Goal: Information Seeking & Learning: Learn about a topic

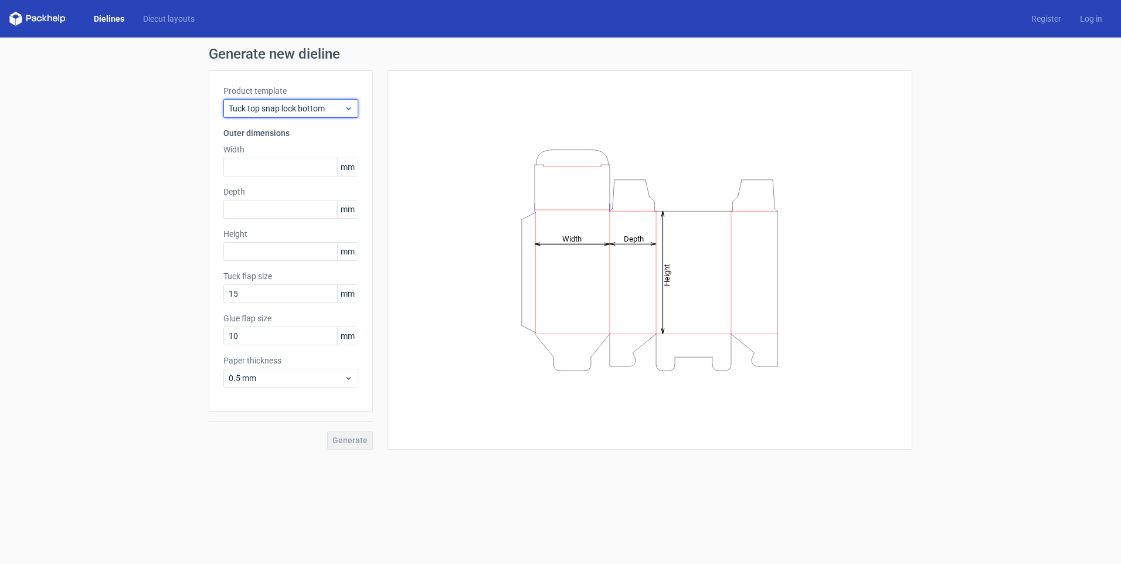
click at [289, 107] on span "Tuck top snap lock bottom" at bounding box center [286, 109] width 115 height 12
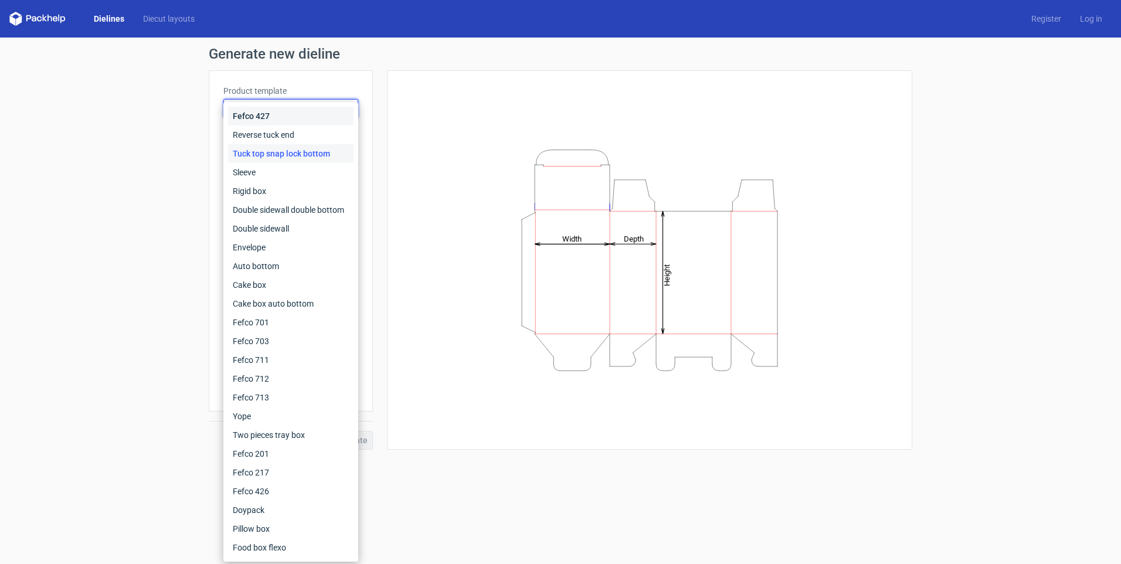
click at [269, 117] on div "Fefco 427" at bounding box center [290, 116] width 125 height 19
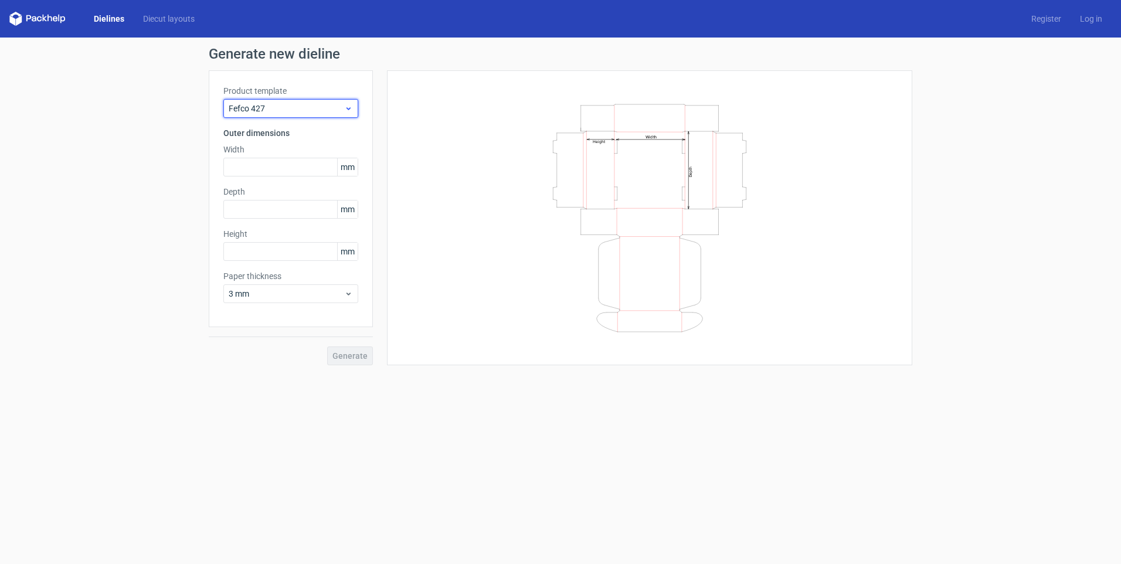
click at [303, 110] on span "Fefco 427" at bounding box center [286, 109] width 115 height 12
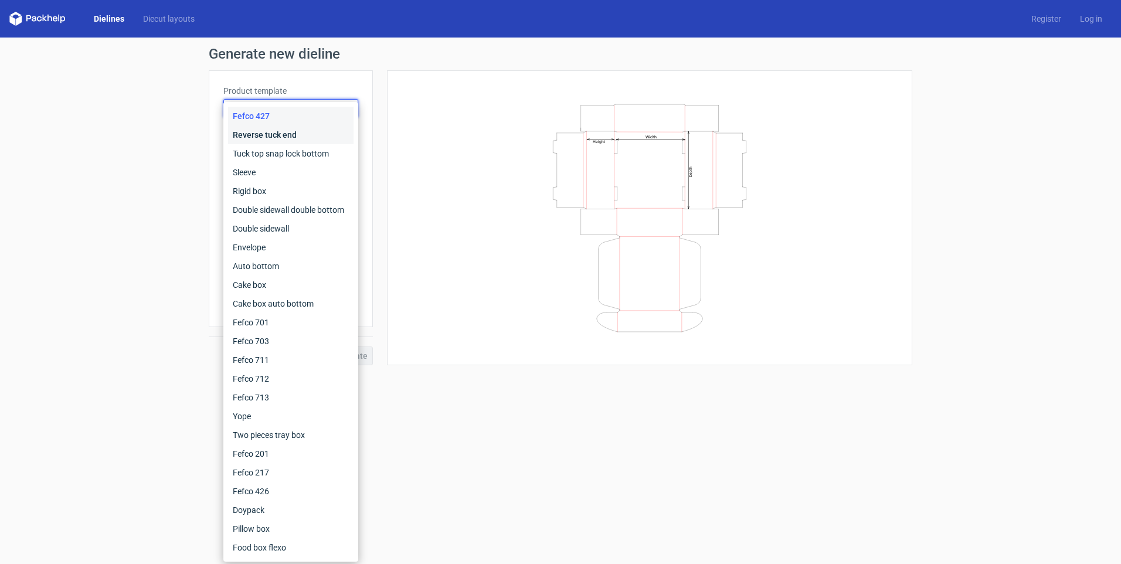
click at [290, 135] on div "Reverse tuck end" at bounding box center [290, 134] width 125 height 19
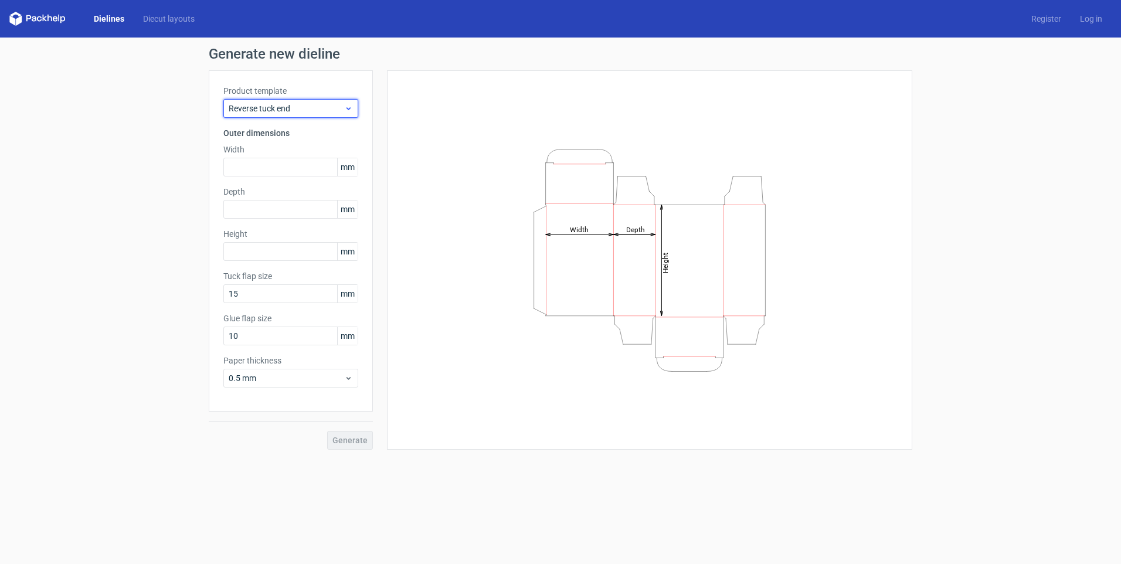
click at [296, 106] on span "Reverse tuck end" at bounding box center [286, 109] width 115 height 12
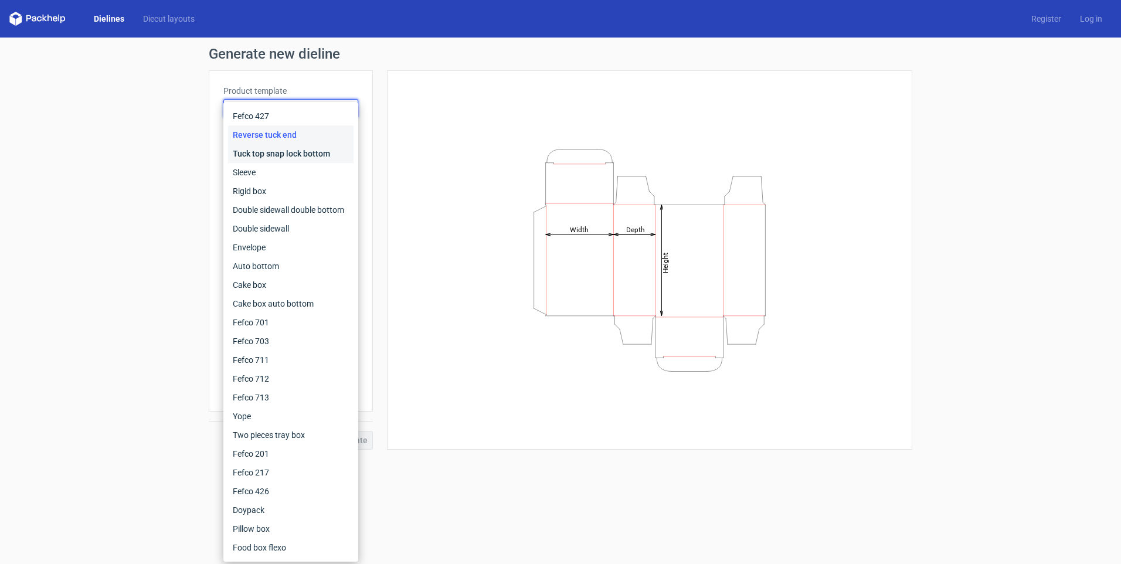
click at [288, 152] on div "Tuck top snap lock bottom" at bounding box center [290, 153] width 125 height 19
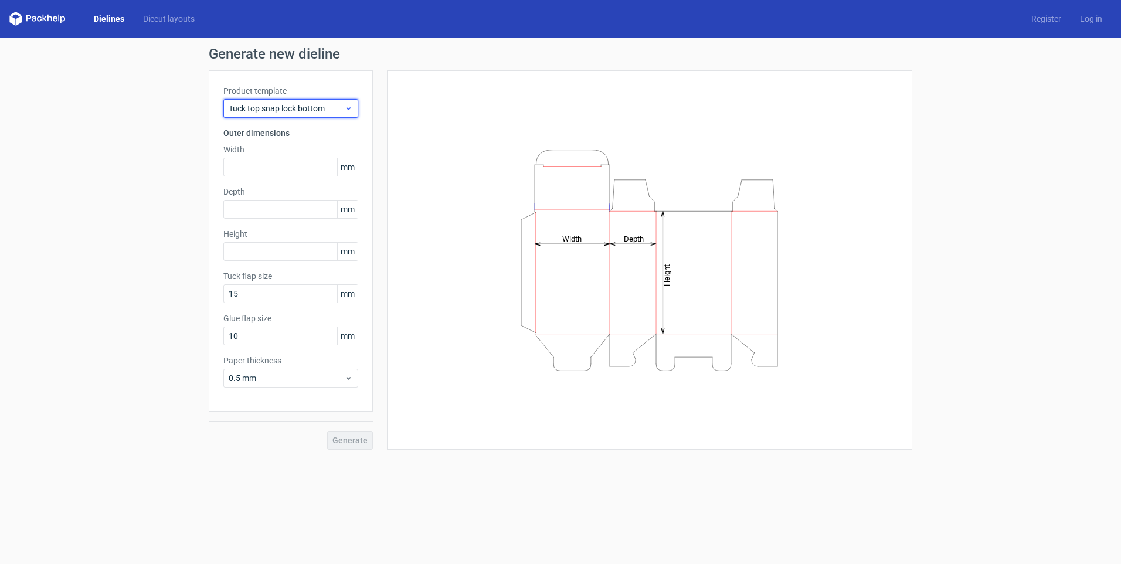
click at [295, 107] on span "Tuck top snap lock bottom" at bounding box center [286, 109] width 115 height 12
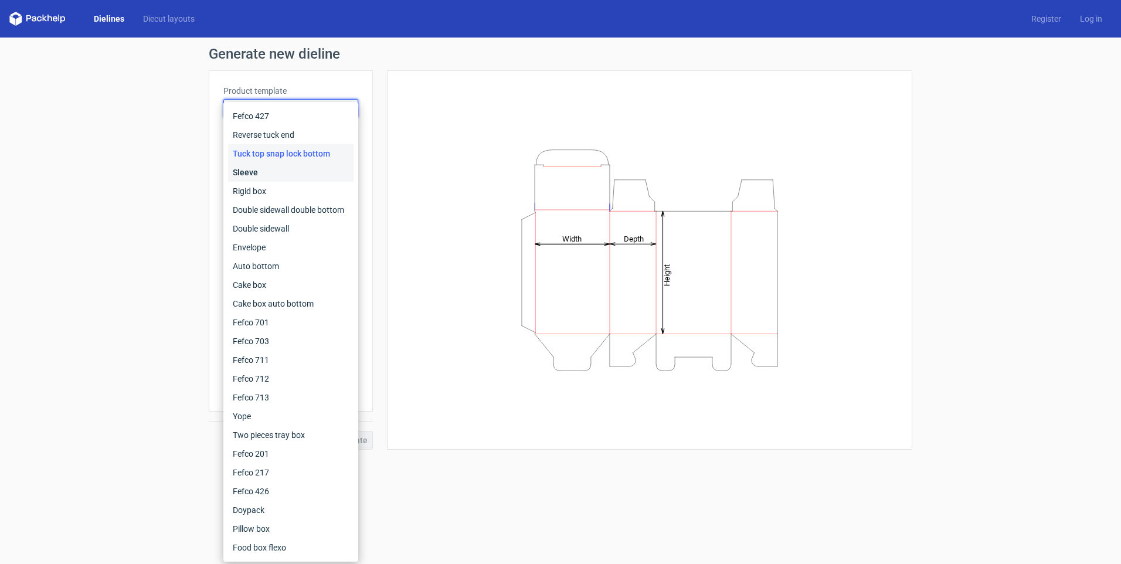
click at [264, 176] on div "Sleeve" at bounding box center [290, 172] width 125 height 19
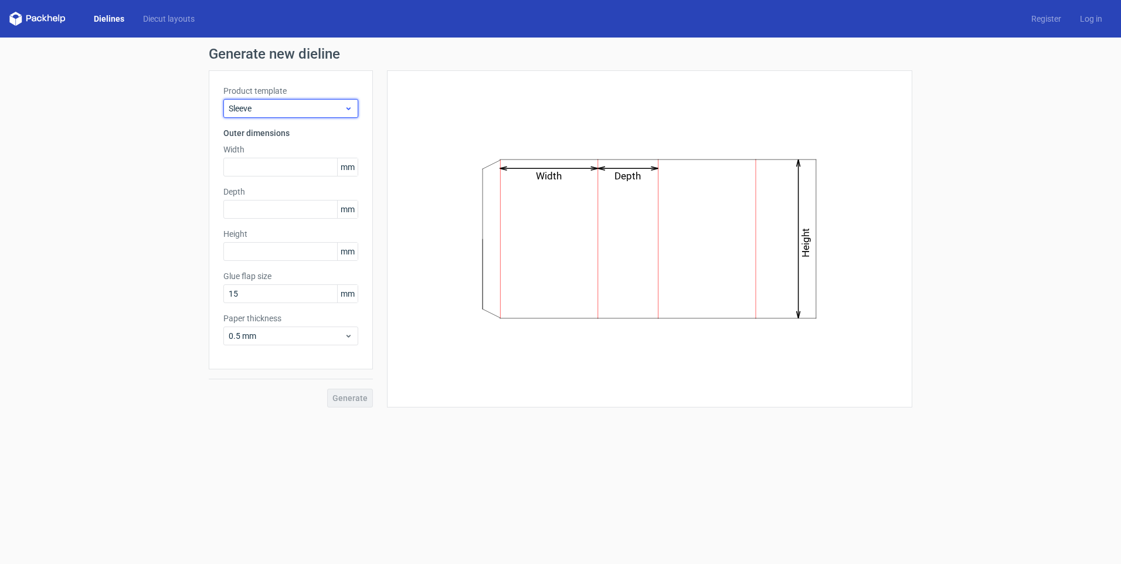
click at [285, 108] on span "Sleeve" at bounding box center [286, 109] width 115 height 12
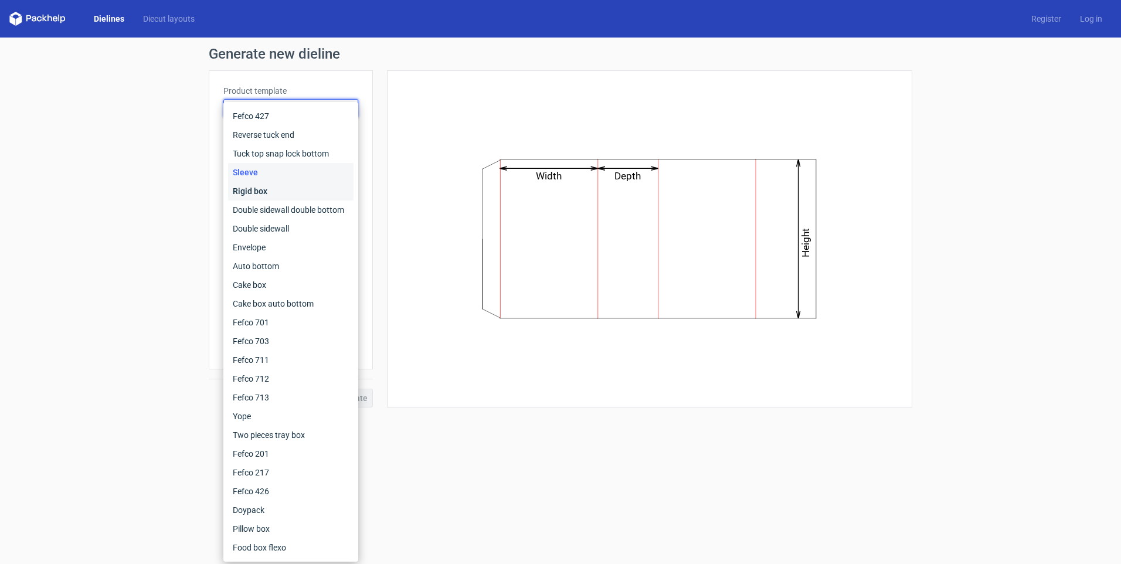
click at [267, 191] on div "Rigid box" at bounding box center [290, 191] width 125 height 19
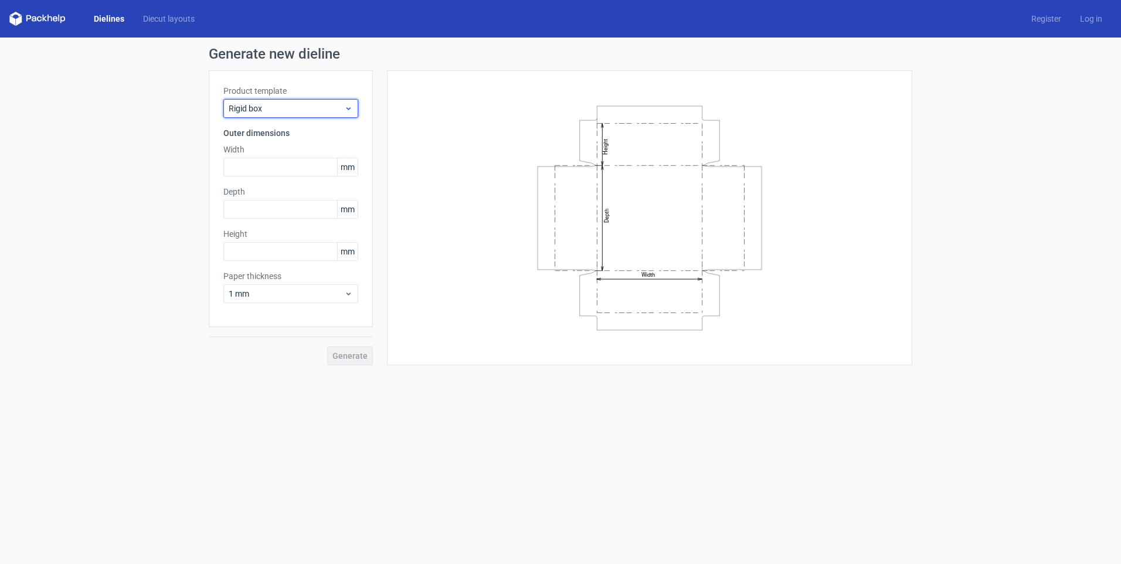
click at [285, 107] on span "Rigid box" at bounding box center [286, 109] width 115 height 12
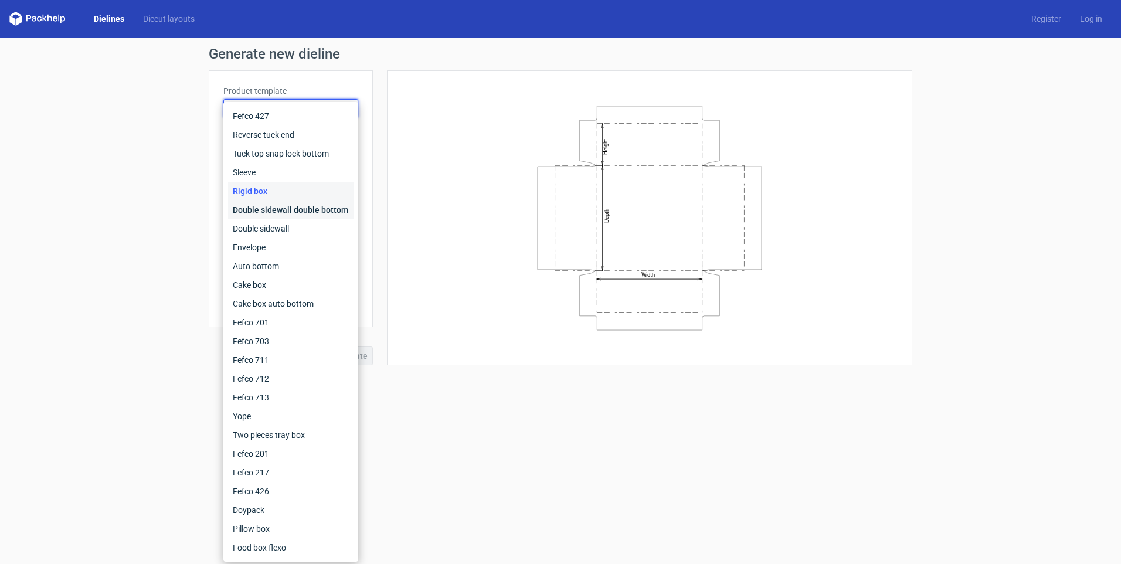
click at [281, 210] on div "Double sidewall double bottom" at bounding box center [290, 210] width 125 height 19
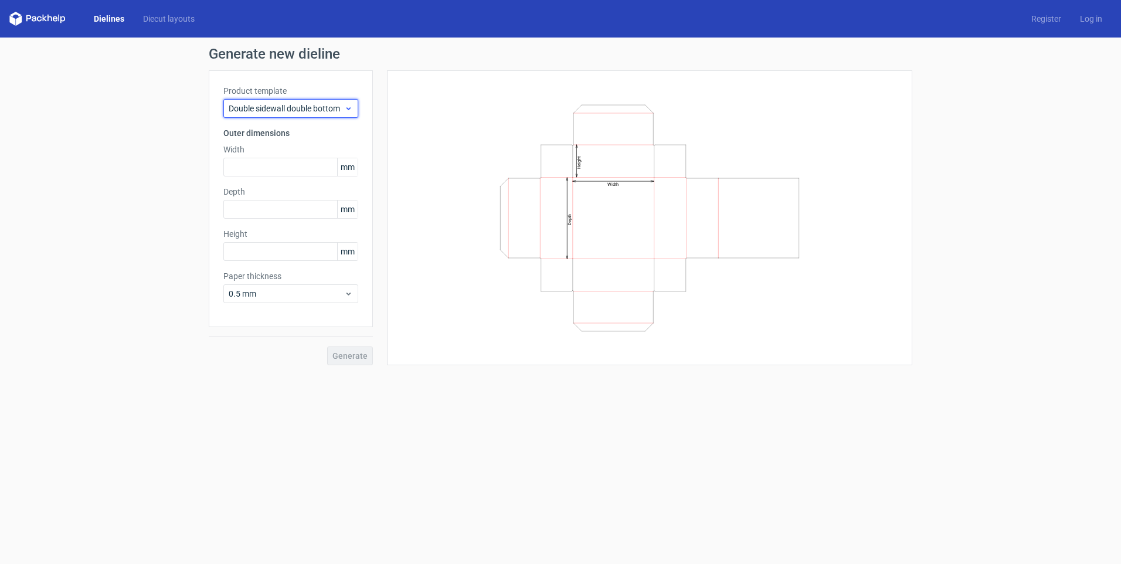
click at [297, 106] on span "Double sidewall double bottom" at bounding box center [286, 109] width 115 height 12
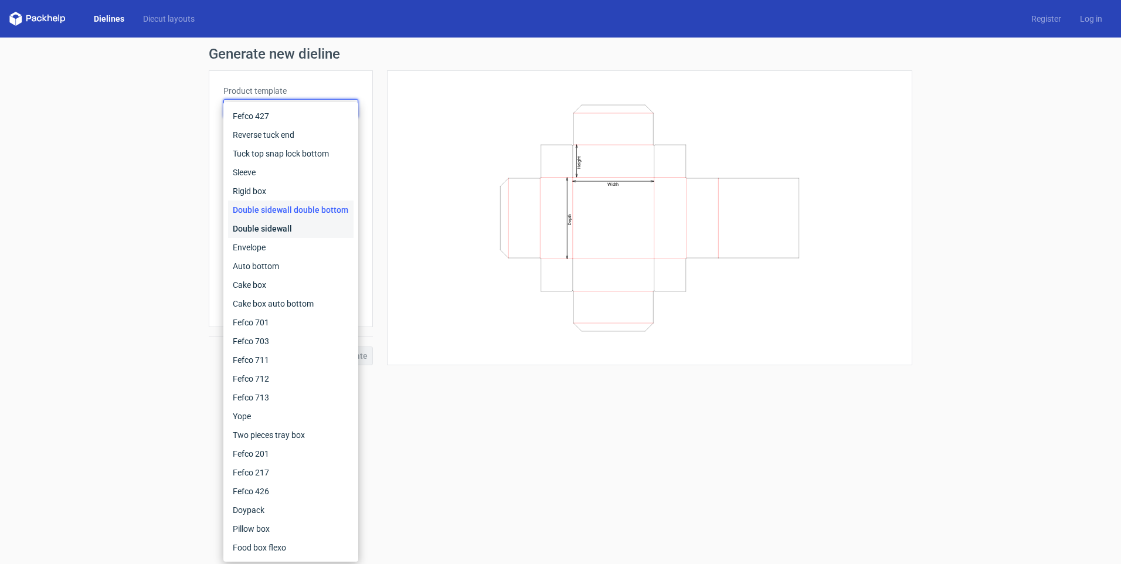
click at [271, 224] on div "Double sidewall" at bounding box center [290, 228] width 125 height 19
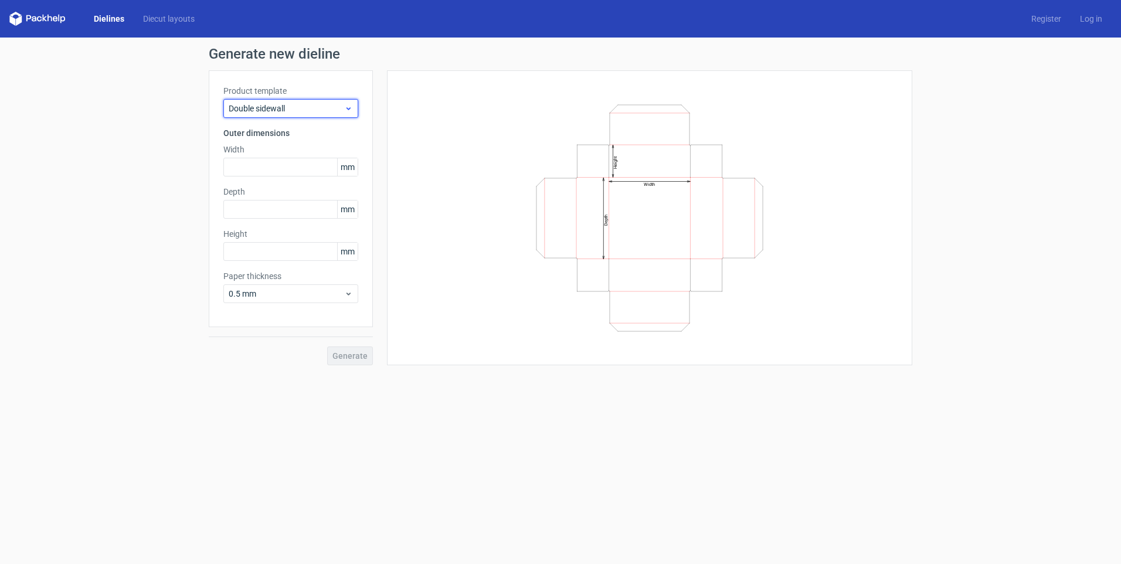
click at [293, 107] on span "Double sidewall" at bounding box center [286, 109] width 115 height 12
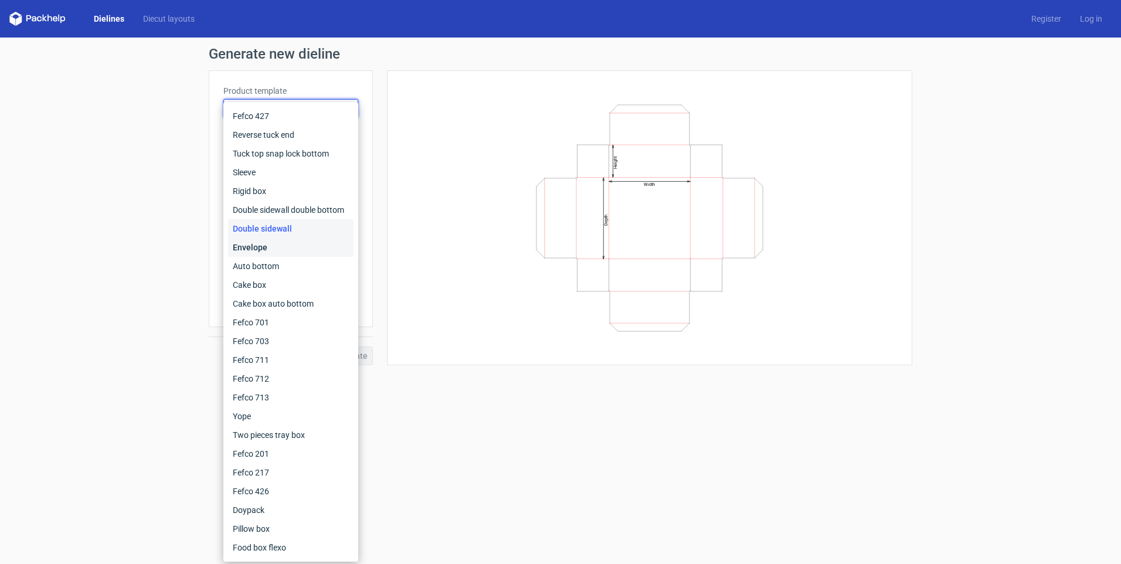
click at [267, 244] on div "Envelope" at bounding box center [290, 247] width 125 height 19
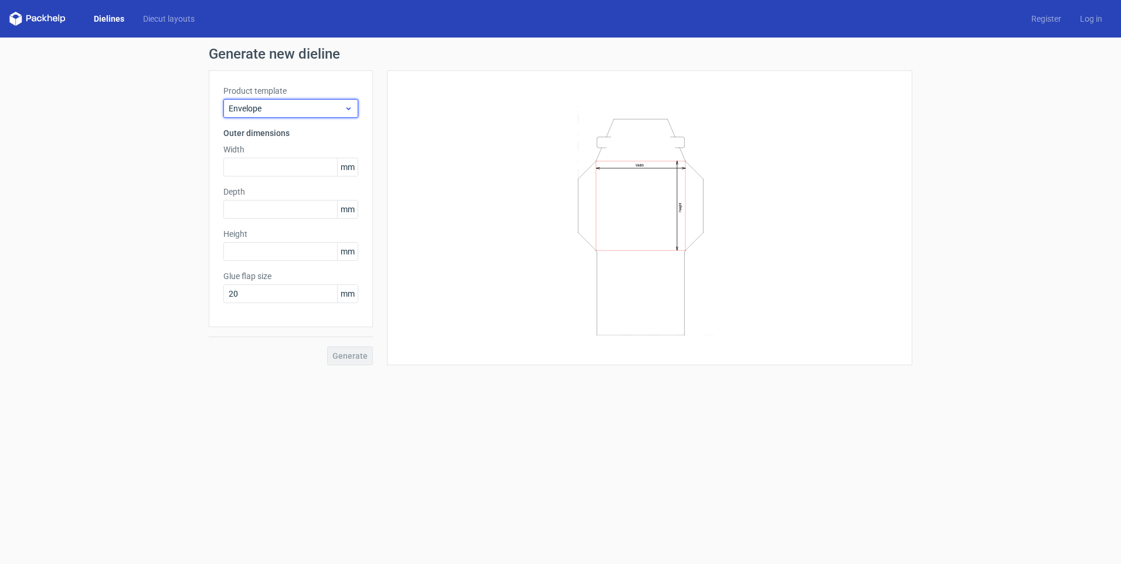
click at [299, 107] on span "Envelope" at bounding box center [286, 109] width 115 height 12
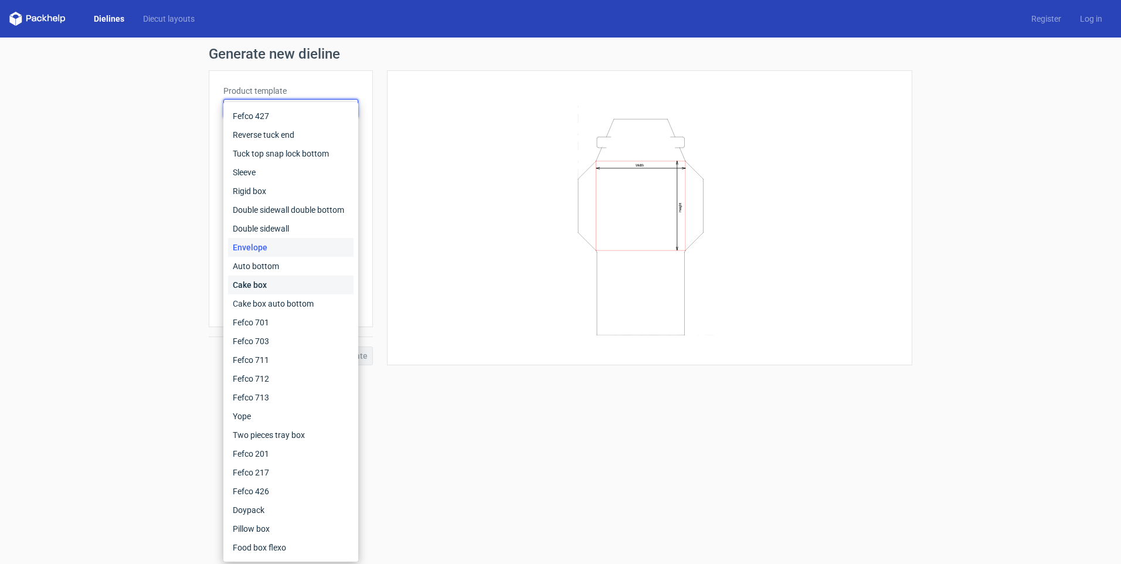
click at [259, 286] on div "Cake box" at bounding box center [290, 285] width 125 height 19
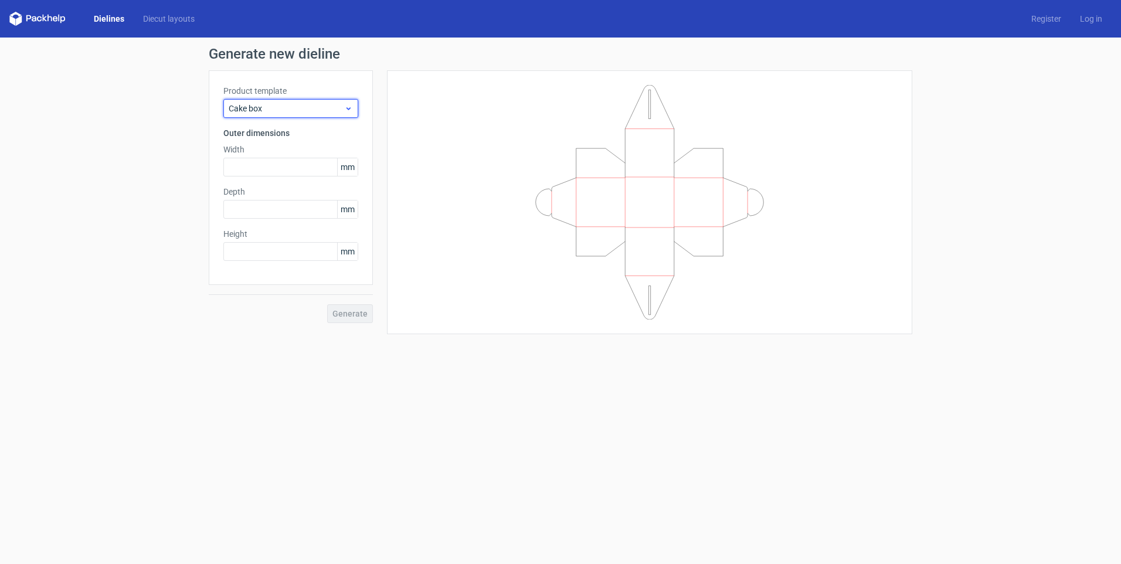
click at [298, 107] on span "Cake box" at bounding box center [286, 109] width 115 height 12
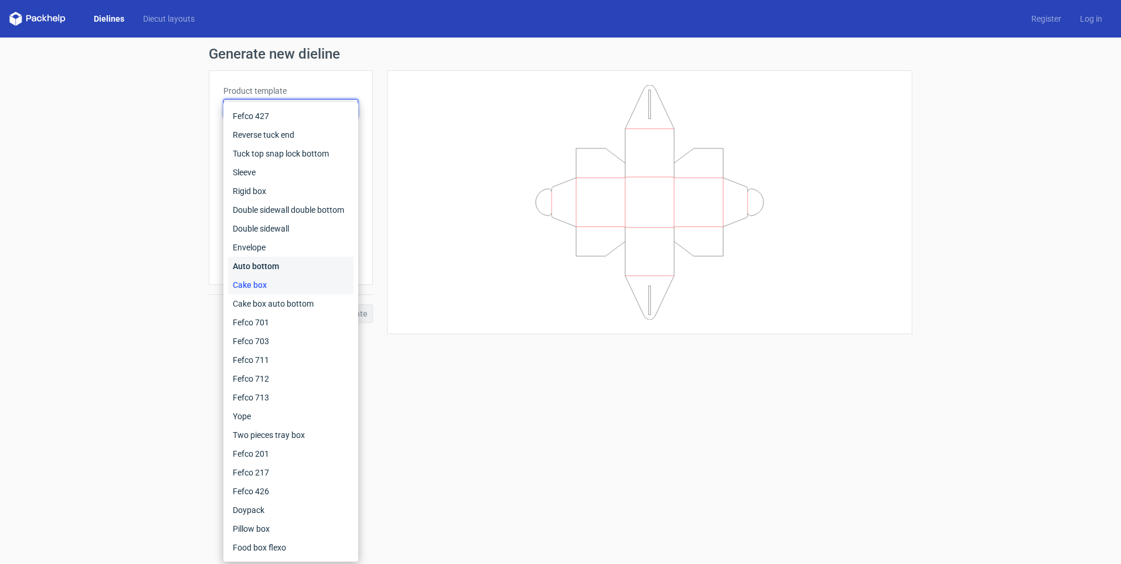
click at [268, 269] on div "Auto bottom" at bounding box center [290, 266] width 125 height 19
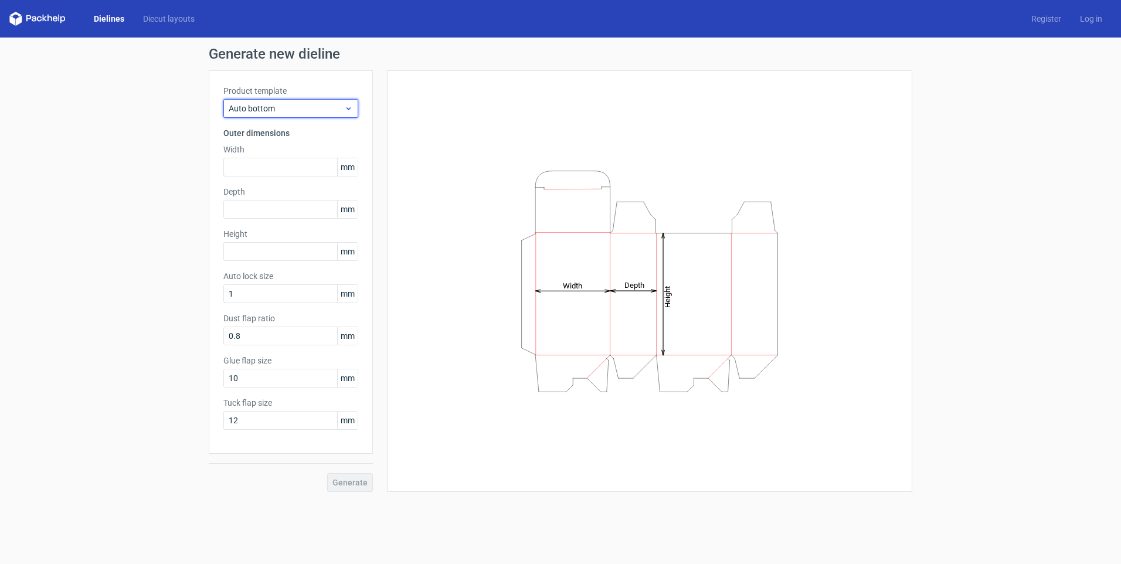
click at [292, 108] on span "Auto bottom" at bounding box center [286, 109] width 115 height 12
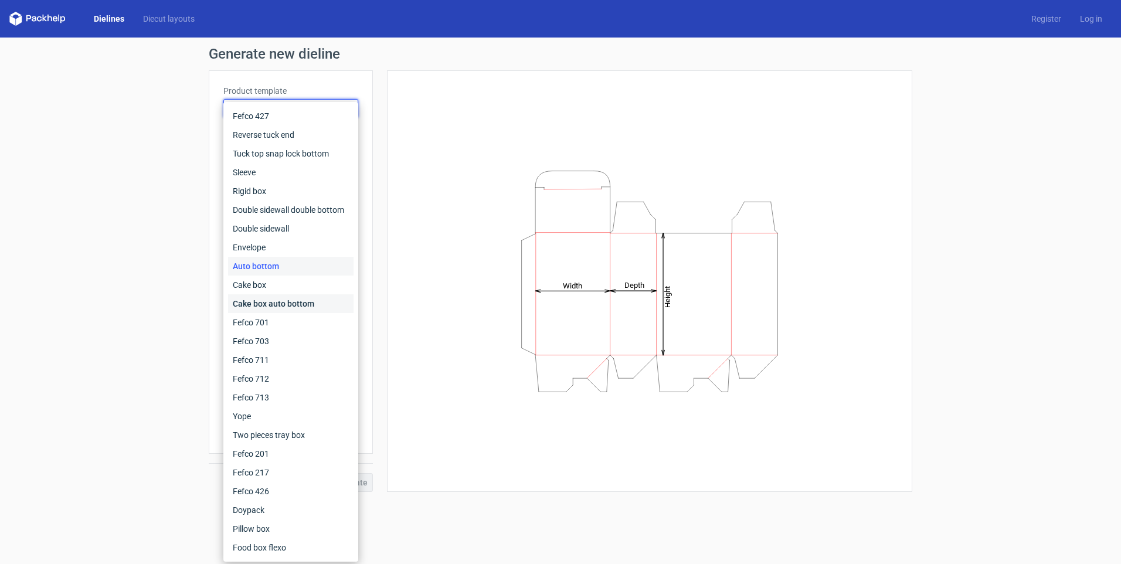
click at [268, 301] on div "Cake box auto bottom" at bounding box center [290, 303] width 125 height 19
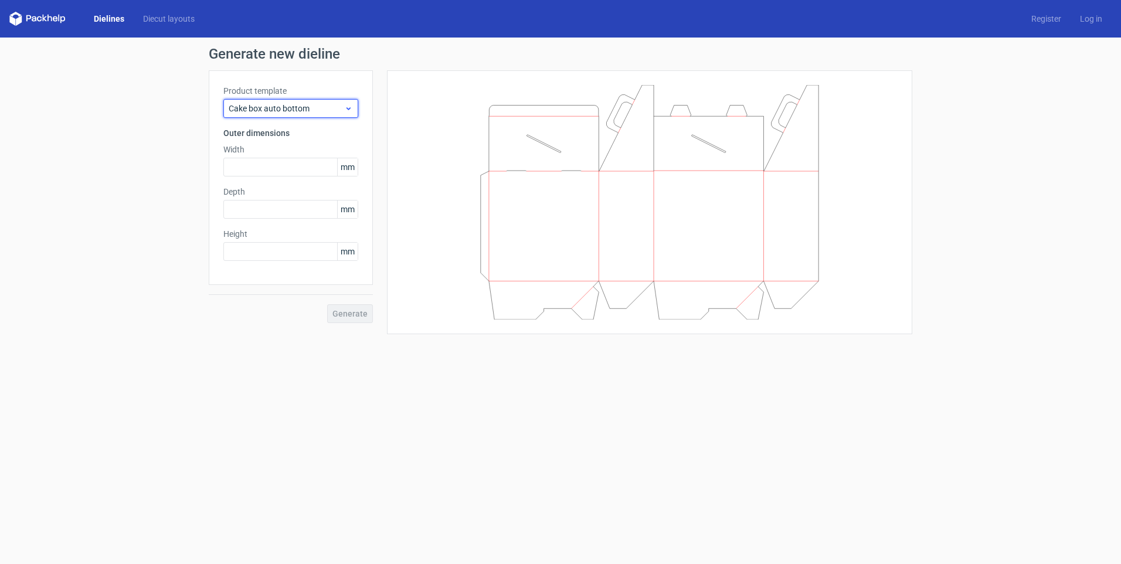
click at [302, 105] on span "Cake box auto bottom" at bounding box center [286, 109] width 115 height 12
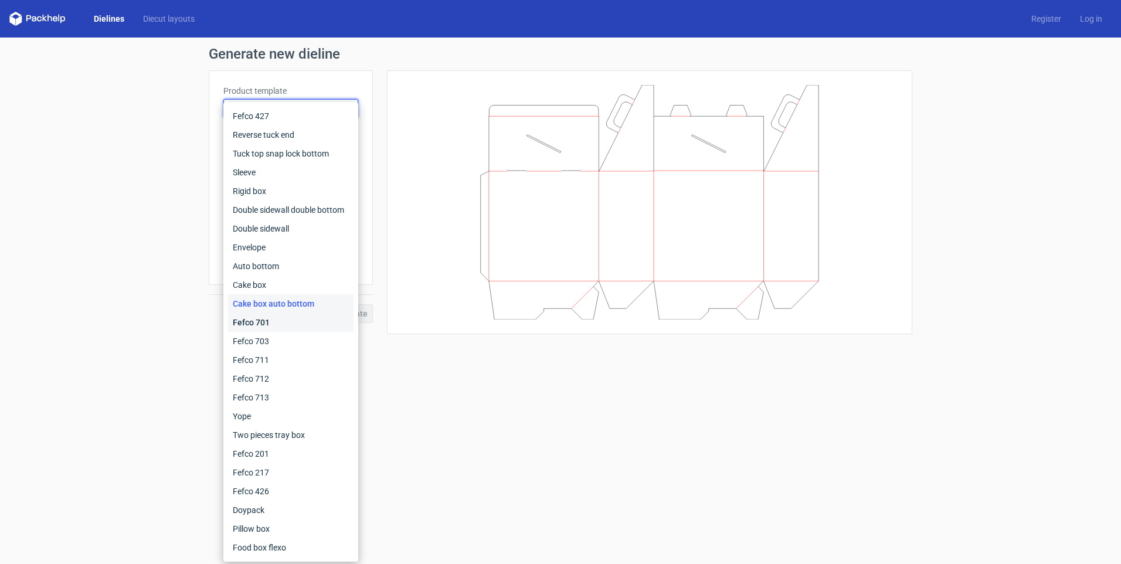
click at [268, 320] on div "Fefco 701" at bounding box center [290, 322] width 125 height 19
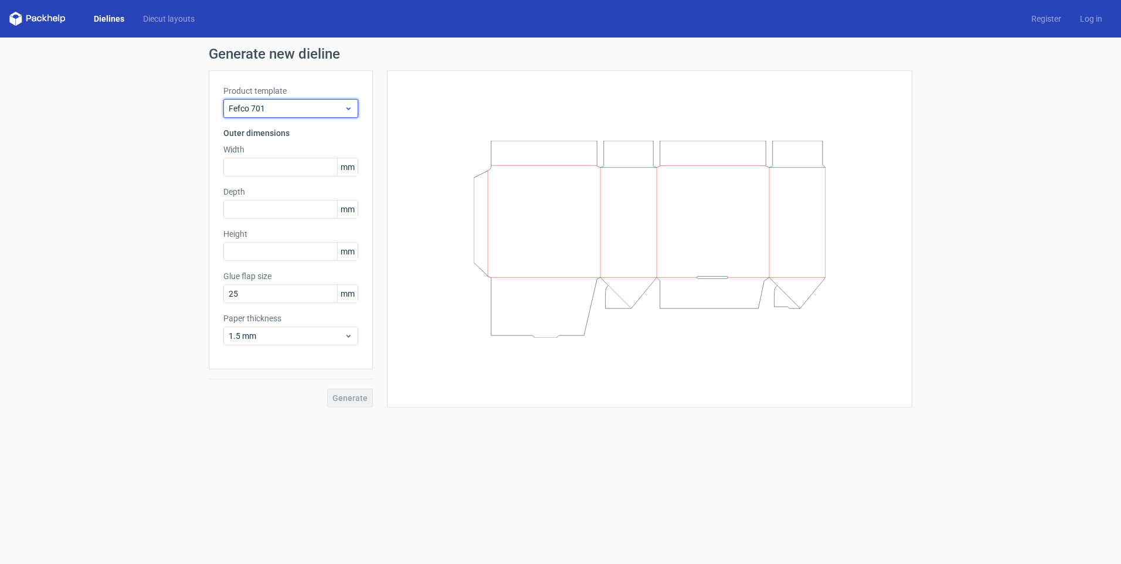
click at [294, 106] on span "Fefco 701" at bounding box center [286, 109] width 115 height 12
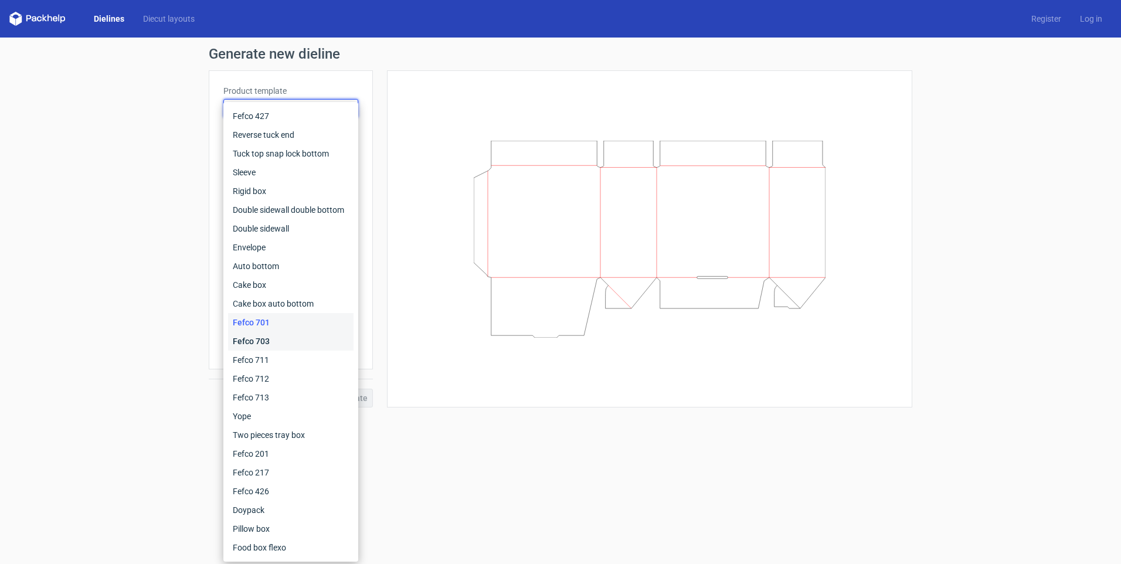
click at [260, 339] on div "Fefco 703" at bounding box center [290, 341] width 125 height 19
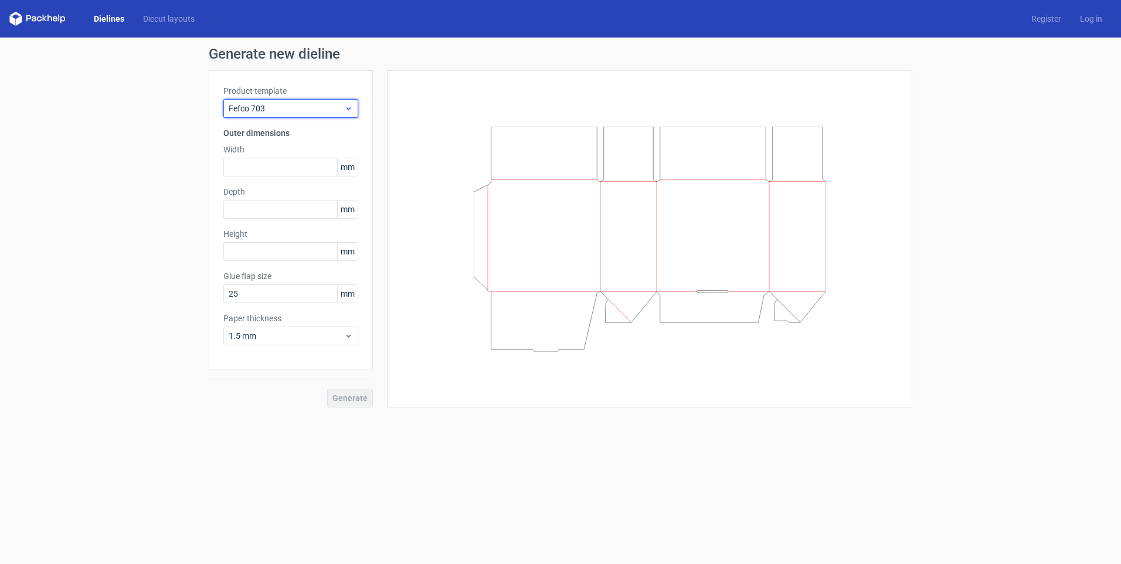
click at [287, 110] on span "Fefco 703" at bounding box center [286, 109] width 115 height 12
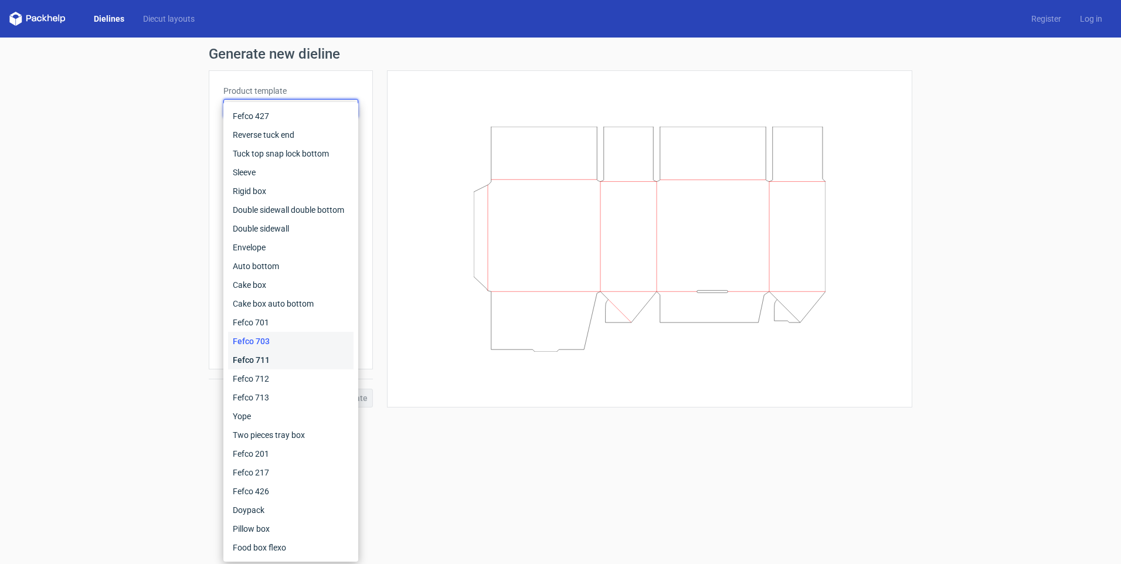
click at [266, 358] on div "Fefco 711" at bounding box center [290, 360] width 125 height 19
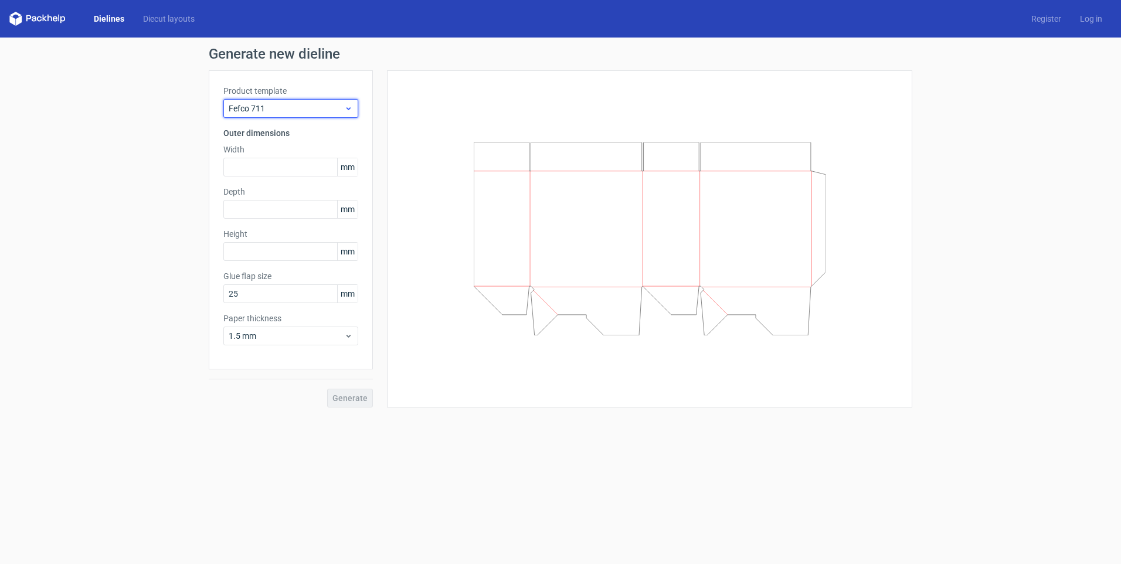
click at [304, 108] on span "Fefco 711" at bounding box center [286, 109] width 115 height 12
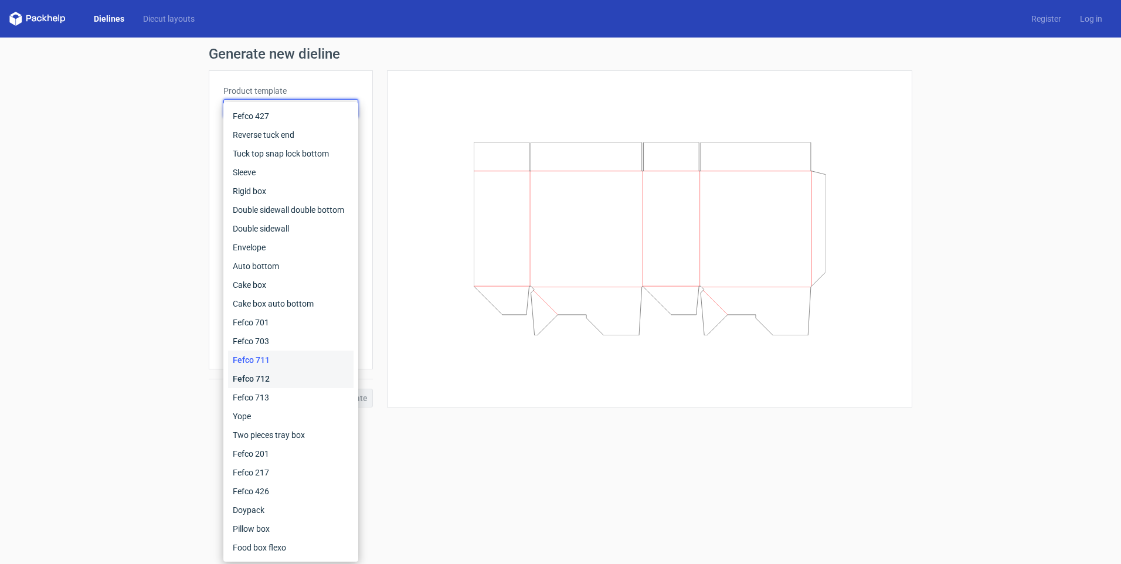
click at [270, 378] on div "Fefco 712" at bounding box center [290, 378] width 125 height 19
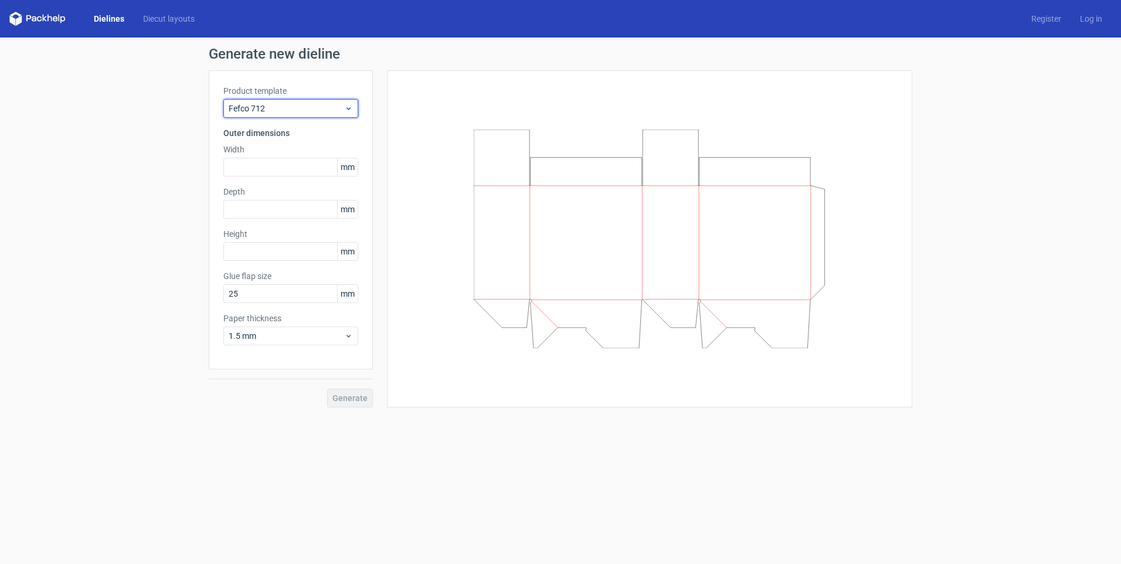
click at [306, 105] on span "Fefco 712" at bounding box center [286, 109] width 115 height 12
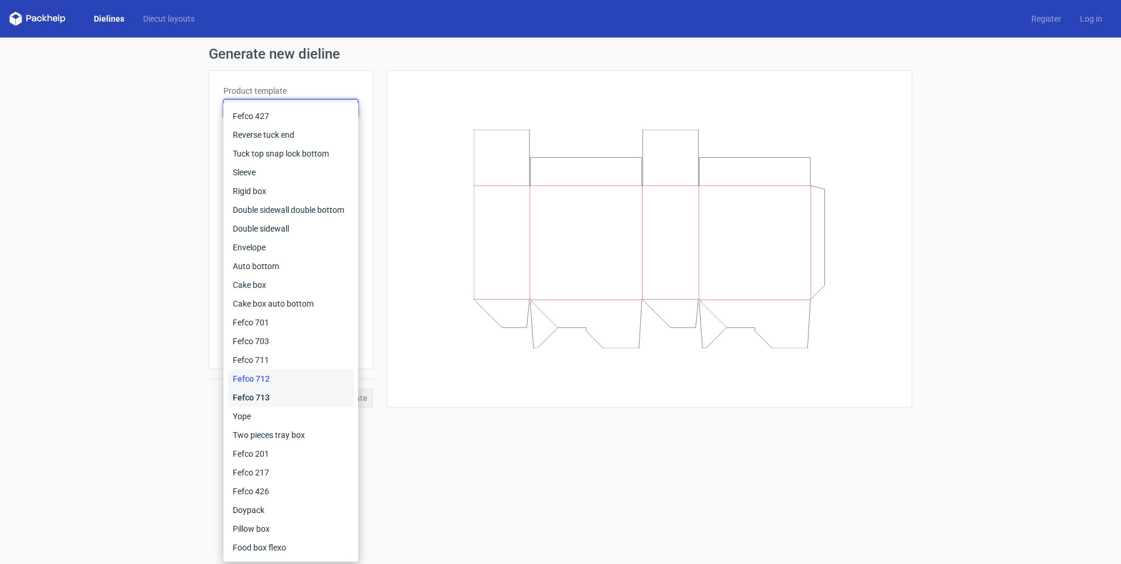
click at [263, 394] on div "Fefco 713" at bounding box center [290, 397] width 125 height 19
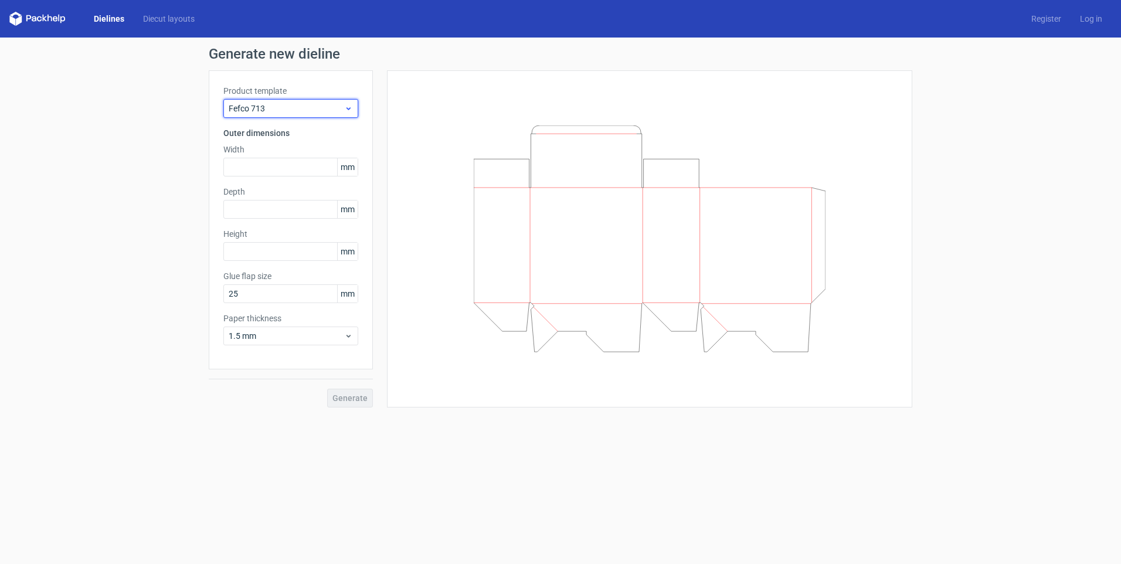
click at [295, 113] on span "Fefco 713" at bounding box center [286, 109] width 115 height 12
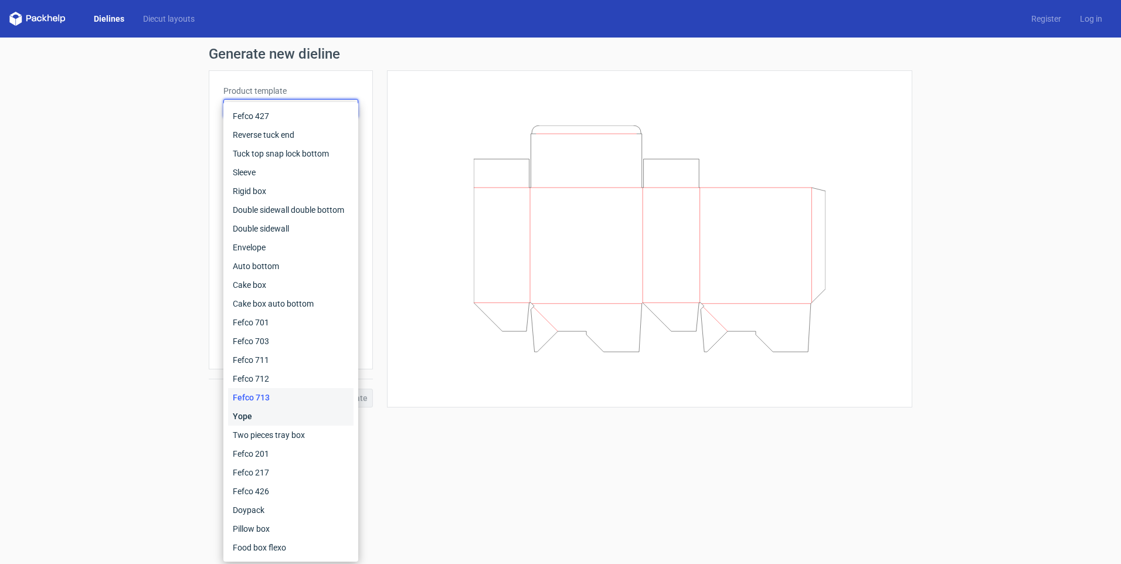
click at [260, 413] on div "Yope" at bounding box center [290, 416] width 125 height 19
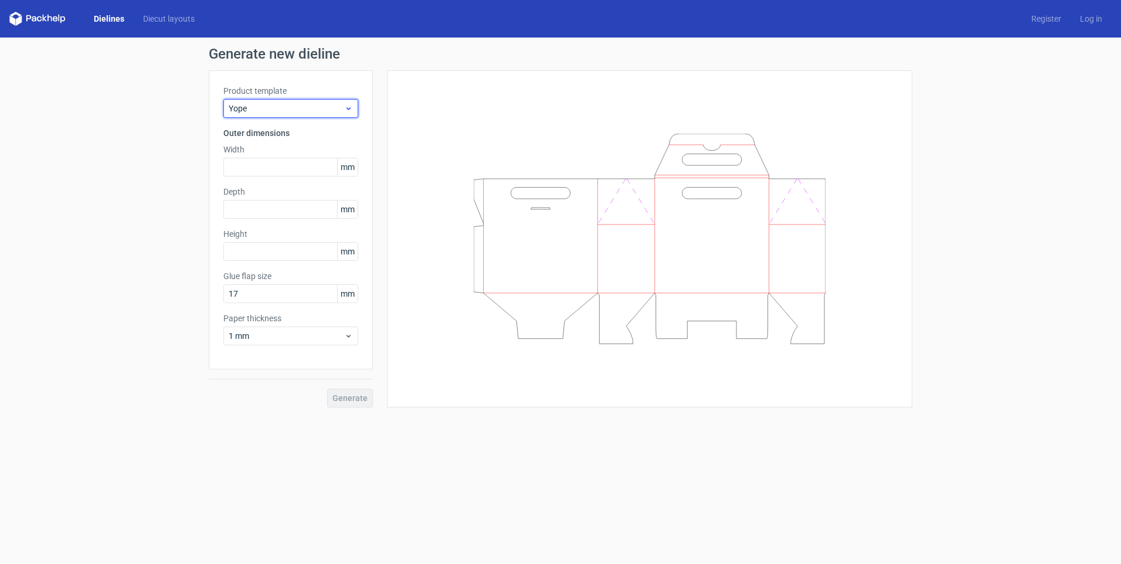
click at [295, 110] on span "Yope" at bounding box center [286, 109] width 115 height 12
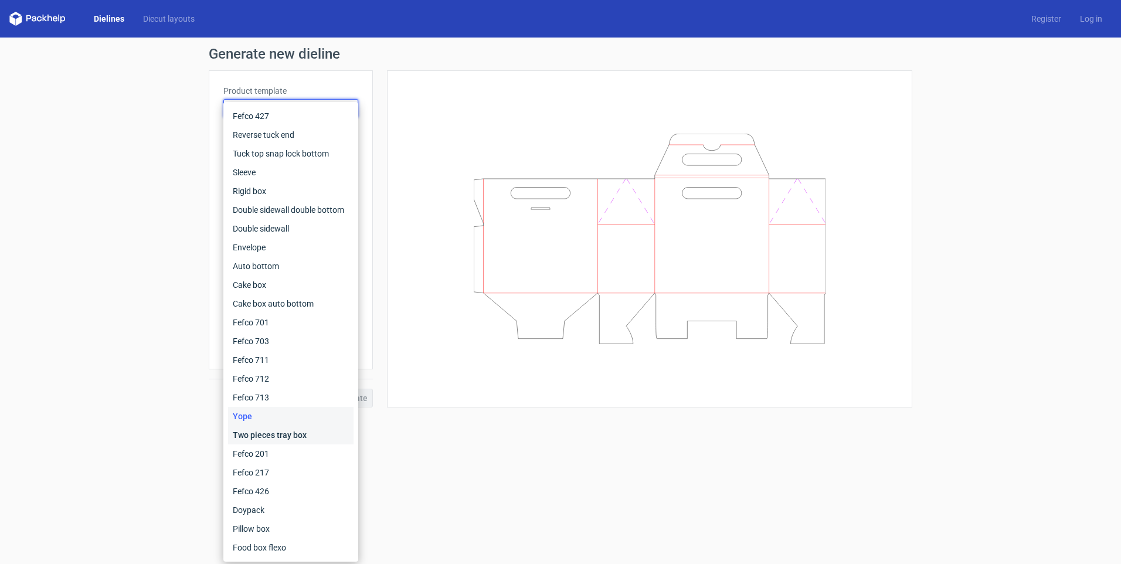
click at [273, 430] on div "Two pieces tray box" at bounding box center [290, 435] width 125 height 19
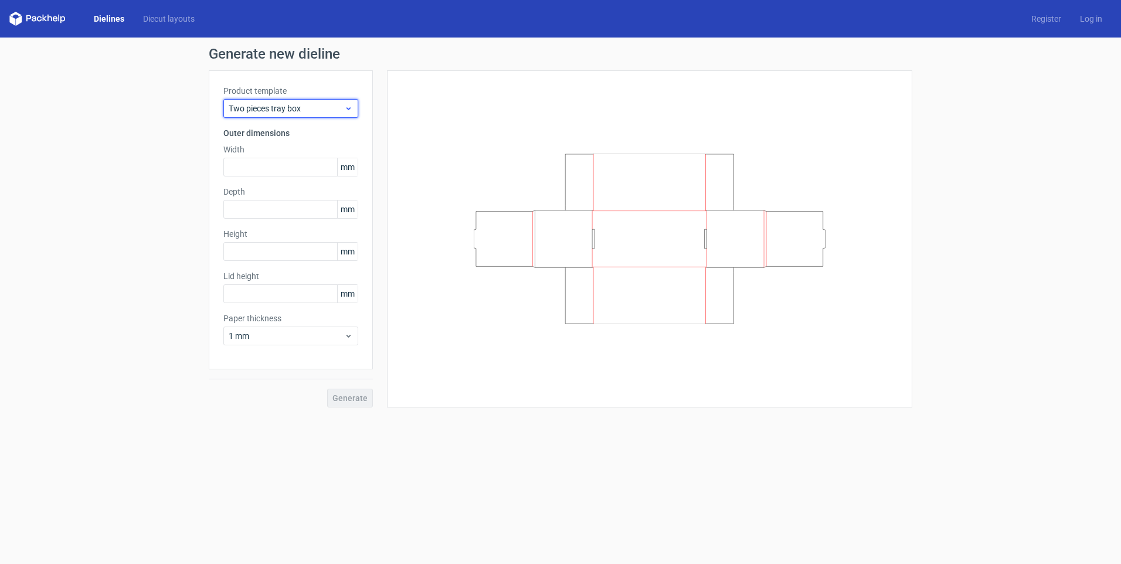
click at [298, 107] on span "Two pieces tray box" at bounding box center [286, 109] width 115 height 12
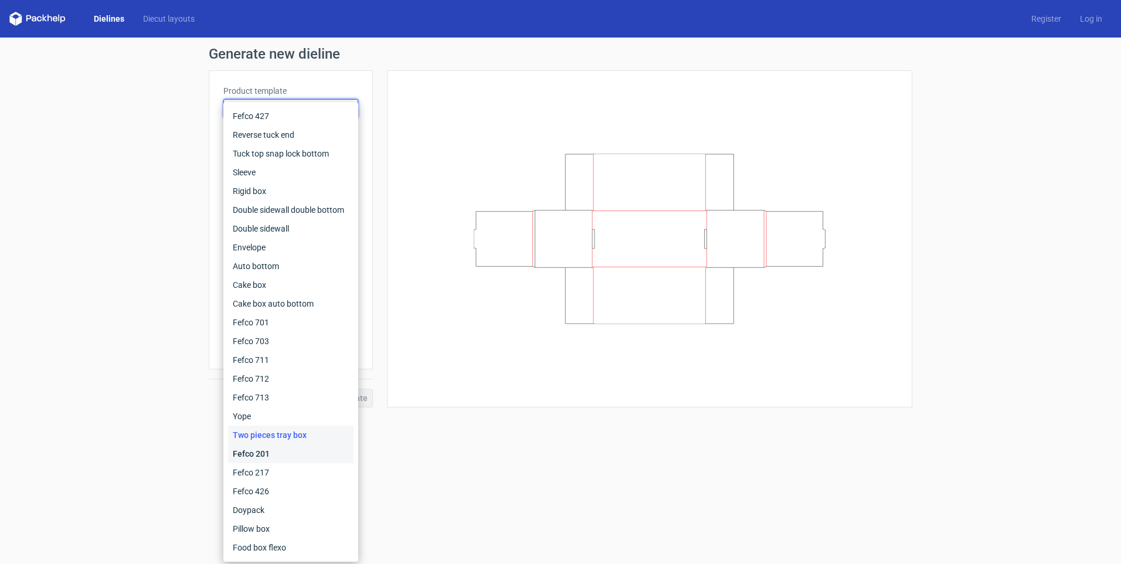
click at [259, 454] on div "Fefco 201" at bounding box center [290, 453] width 125 height 19
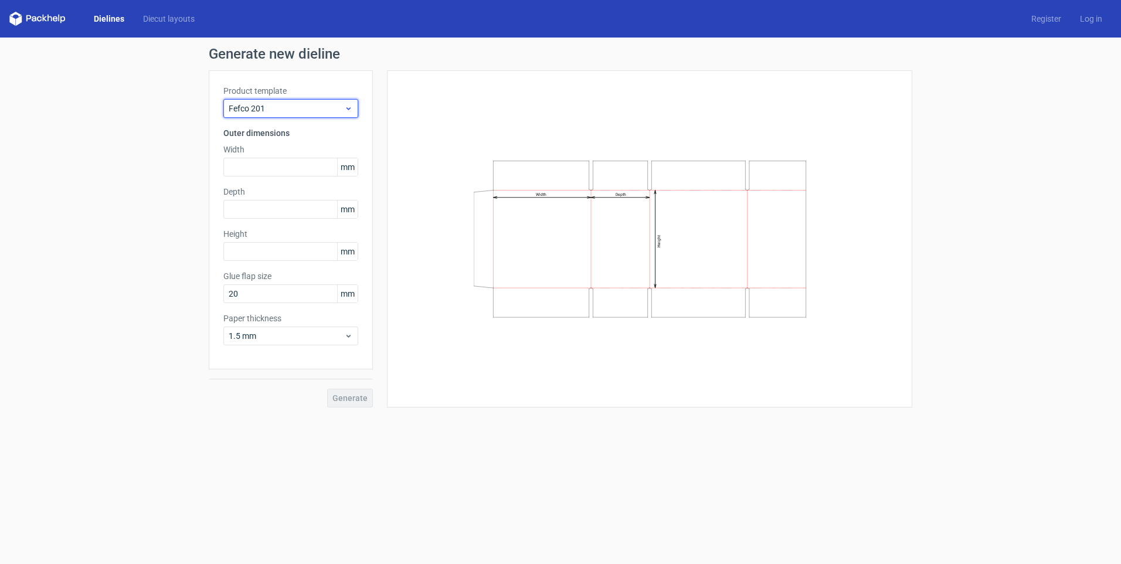
click at [303, 109] on span "Fefco 201" at bounding box center [286, 109] width 115 height 12
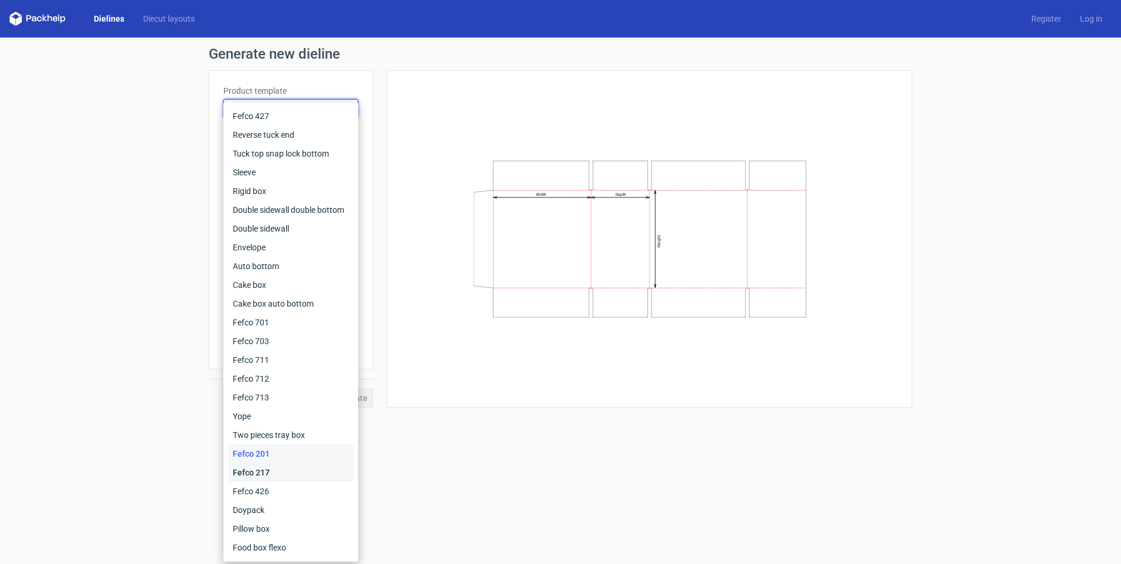
click at [267, 470] on div "Fefco 217" at bounding box center [290, 472] width 125 height 19
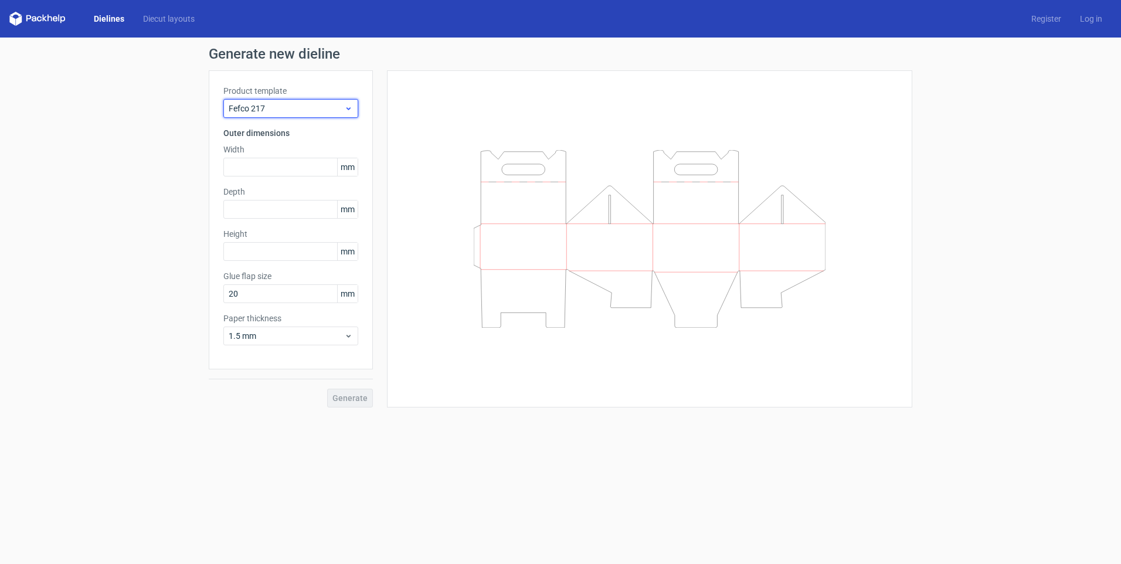
click at [305, 108] on span "Fefco 217" at bounding box center [286, 109] width 115 height 12
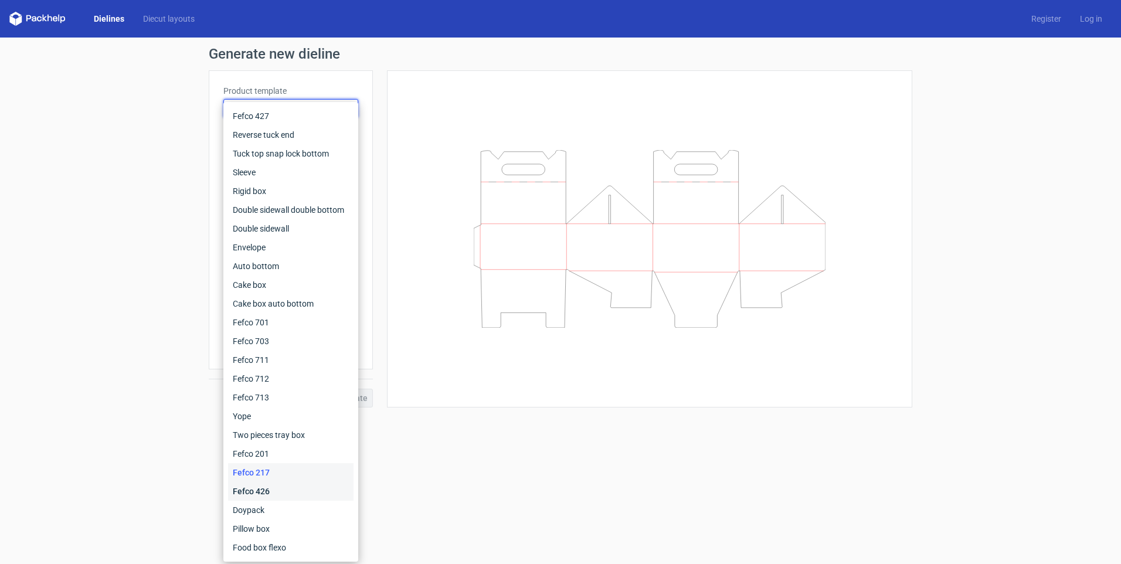
click at [267, 489] on div "Fefco 426" at bounding box center [290, 491] width 125 height 19
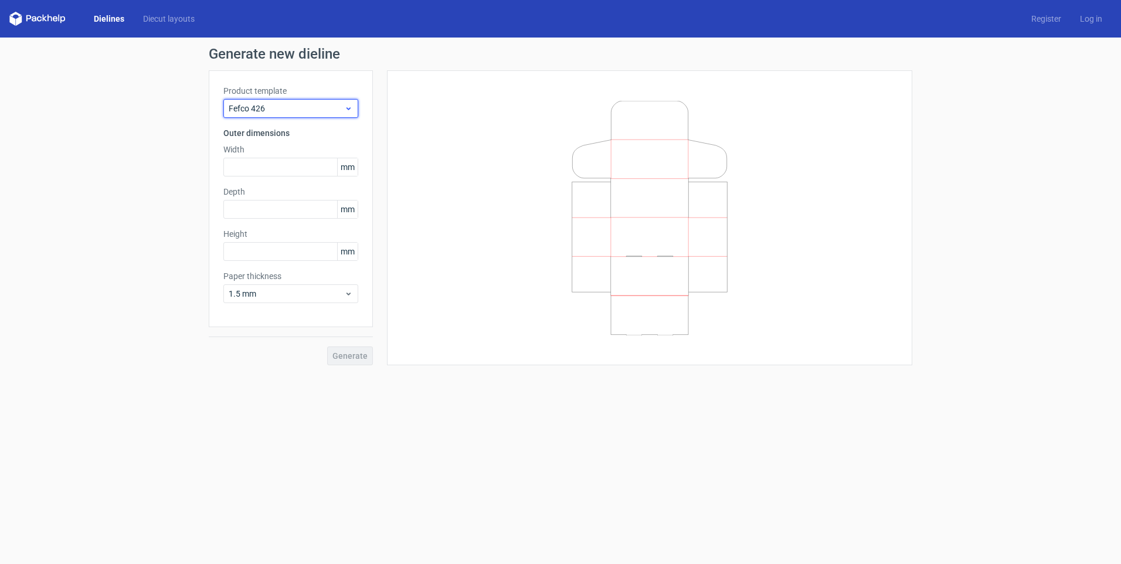
click at [300, 111] on span "Fefco 426" at bounding box center [286, 109] width 115 height 12
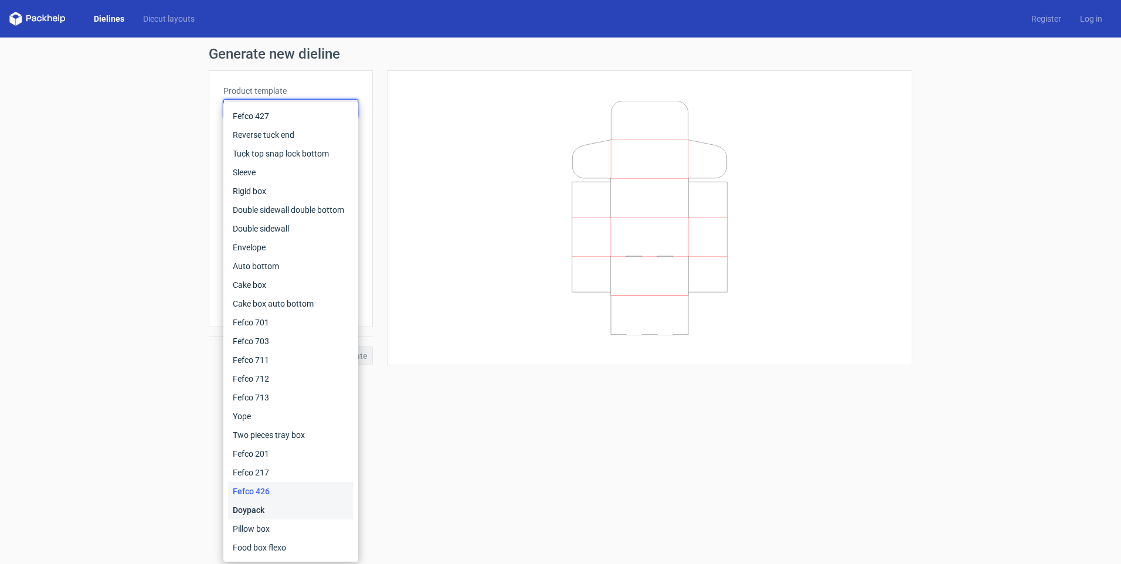
click at [265, 508] on div "Doypack" at bounding box center [290, 510] width 125 height 19
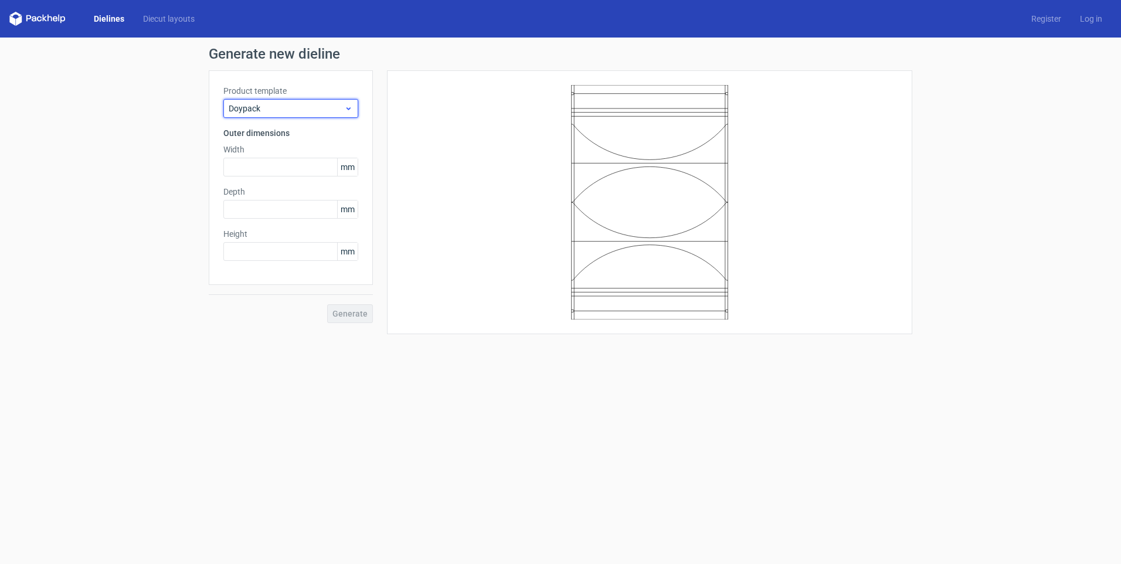
click at [301, 108] on span "Doypack" at bounding box center [286, 109] width 115 height 12
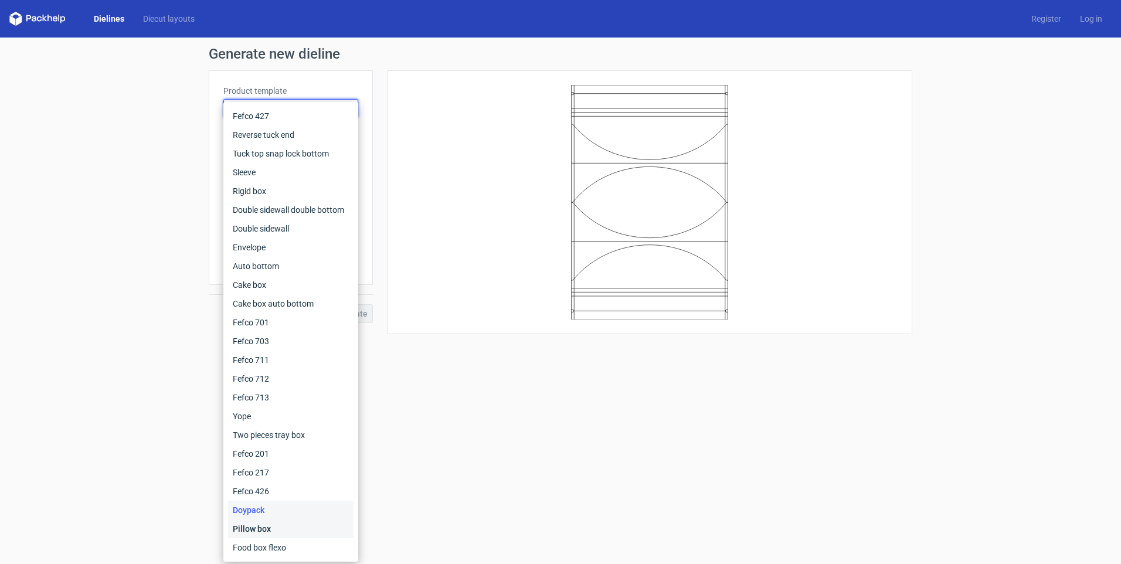
click at [265, 526] on div "Pillow box" at bounding box center [290, 528] width 125 height 19
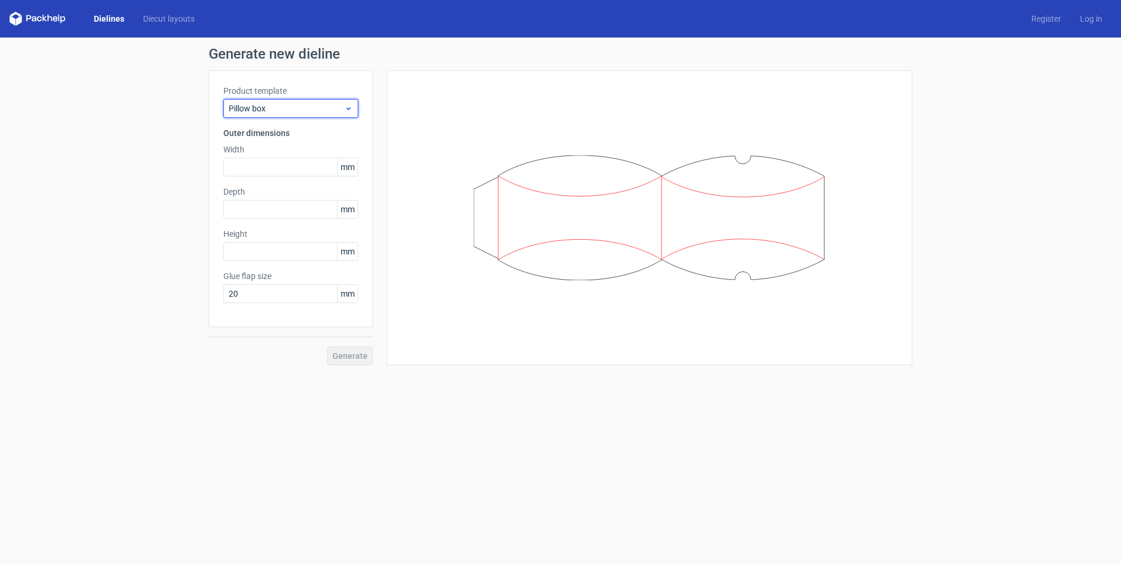
click at [298, 110] on span "Pillow box" at bounding box center [286, 109] width 115 height 12
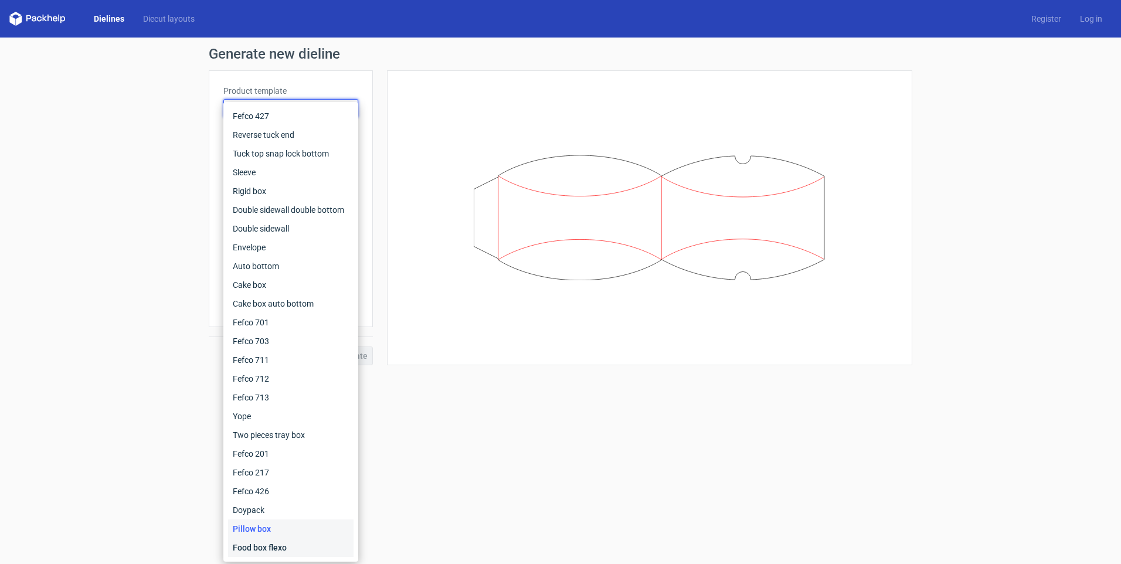
click at [257, 544] on div "Food box flexo" at bounding box center [290, 547] width 125 height 19
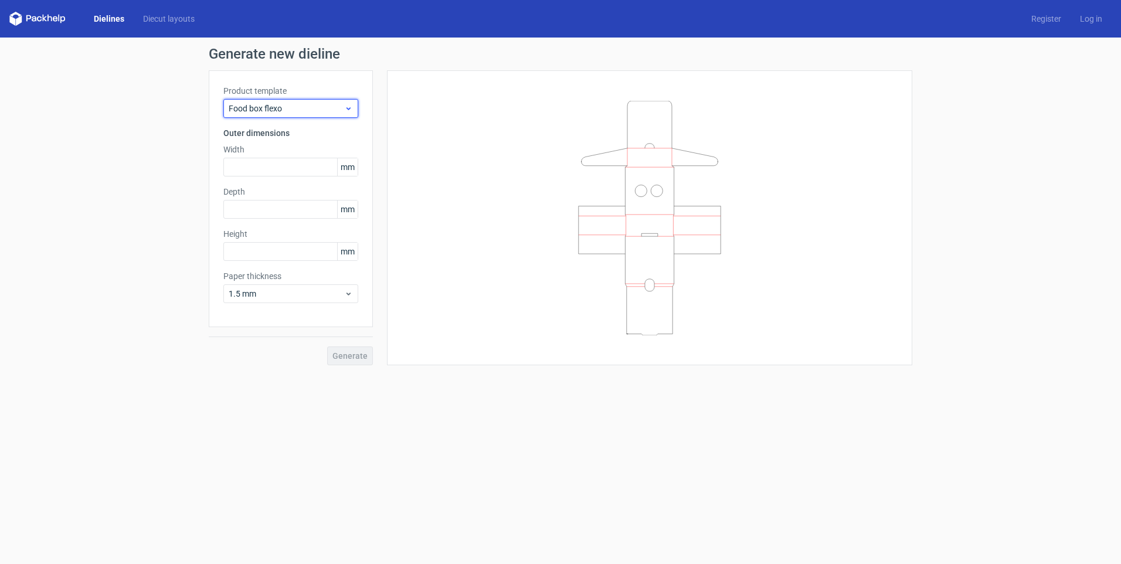
click at [304, 107] on span "Food box flexo" at bounding box center [286, 109] width 115 height 12
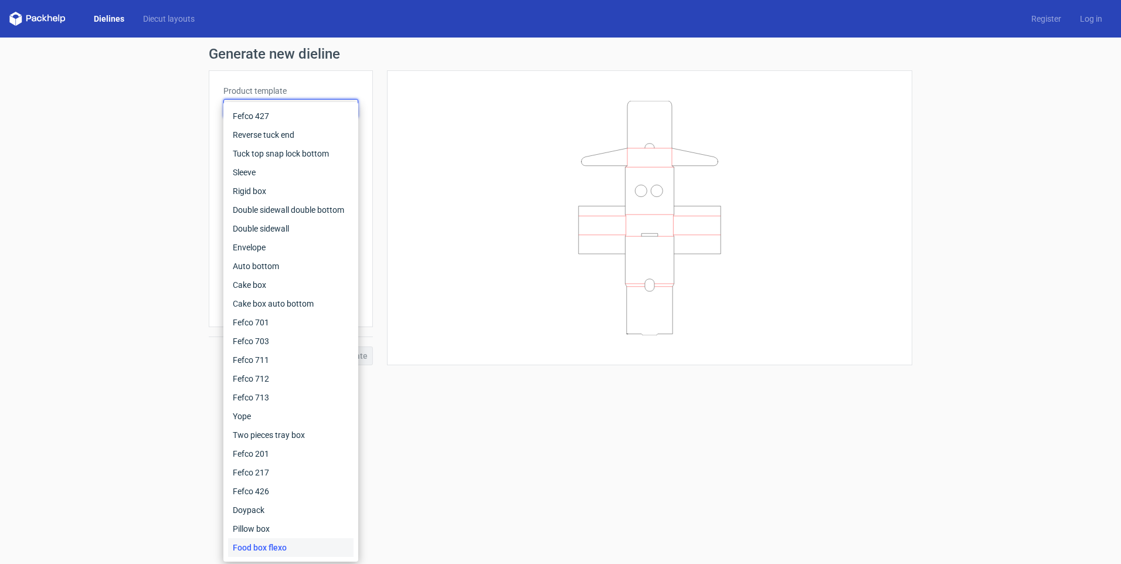
click at [556, 438] on form "Generate new dieline Product template Food box flexo Outer dimensions Width mm …" at bounding box center [560, 301] width 1121 height 526
